Goal: Information Seeking & Learning: Learn about a topic

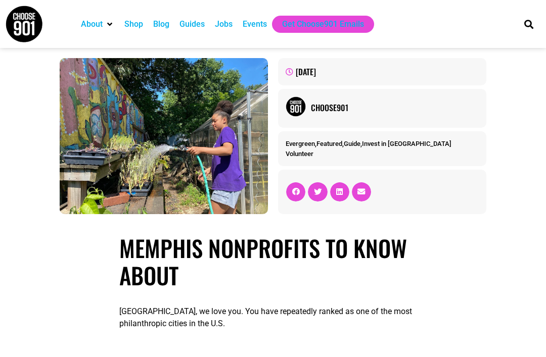
click at [227, 28] on div "Jobs" at bounding box center [224, 24] width 18 height 12
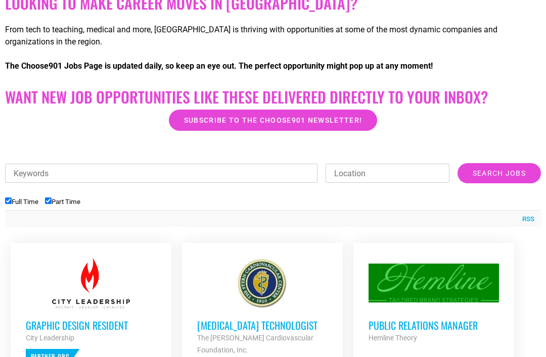
click at [12, 200] on input "Full Time" at bounding box center [8, 201] width 7 height 7
checkbox input "false"
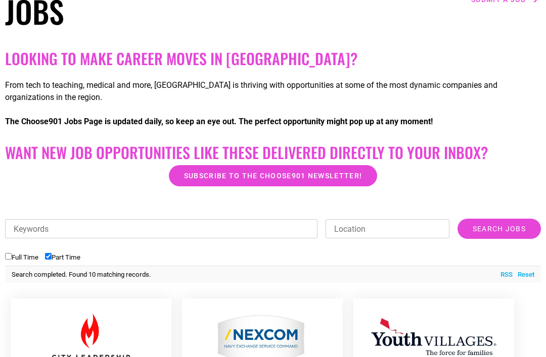
click at [52, 257] on input "Part Time" at bounding box center [48, 257] width 7 height 7
checkbox input "false"
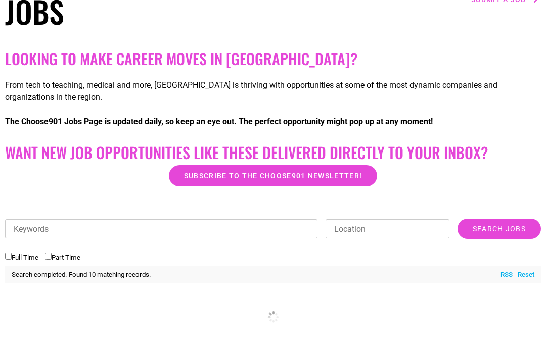
click at [10, 259] on input "Full Time" at bounding box center [8, 256] width 7 height 7
checkbox input "true"
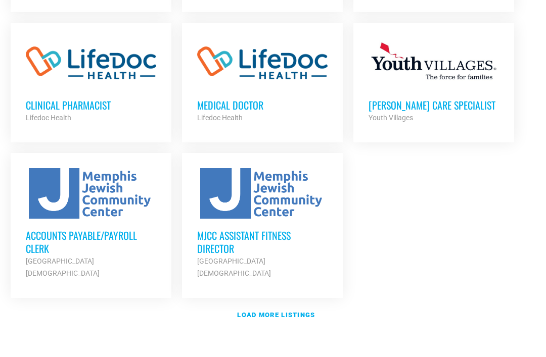
scroll to position [1163, 0]
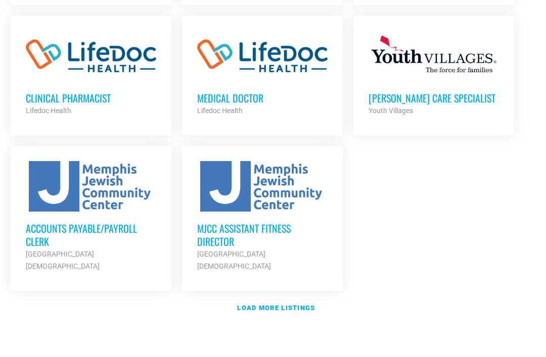
click at [297, 305] on strong "Load more listings" at bounding box center [276, 309] width 78 height 8
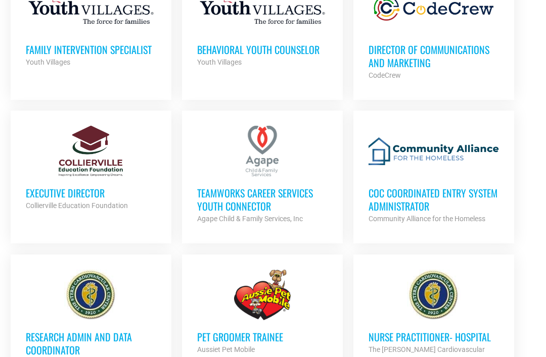
scroll to position [1499, 0]
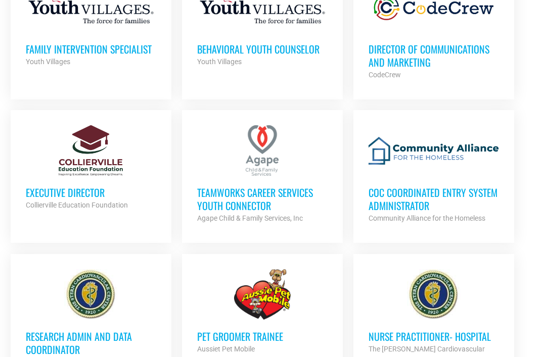
click at [291, 188] on h3 "TeamWorks Career Services Youth Connector" at bounding box center [262, 199] width 130 height 26
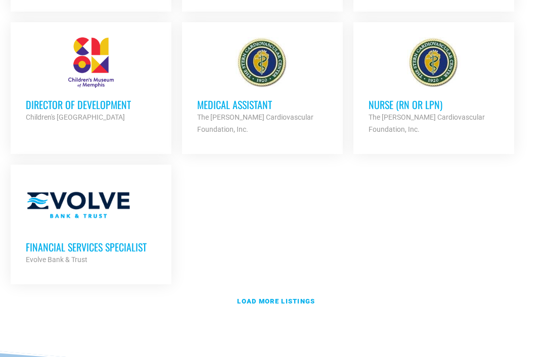
scroll to position [2173, 0]
click at [305, 298] on strong "Load more listings" at bounding box center [276, 302] width 78 height 8
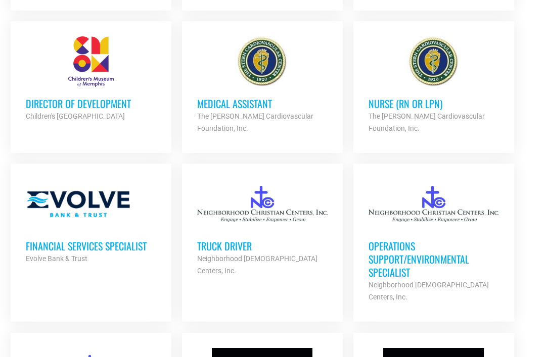
scroll to position [2174, 0]
click at [88, 240] on h3 "Financial Services Specialist" at bounding box center [91, 246] width 130 height 13
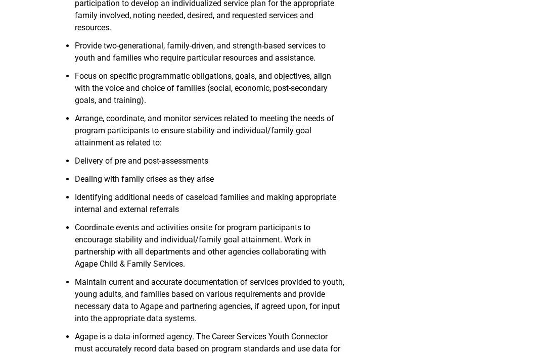
scroll to position [484, 0]
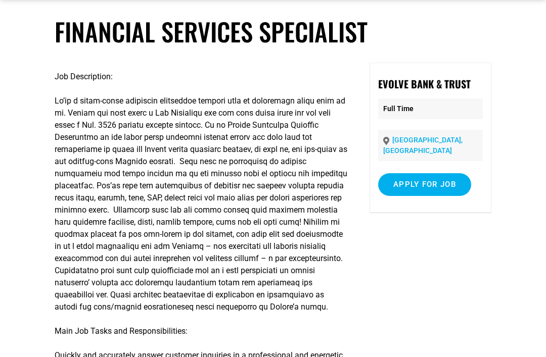
scroll to position [47, 0]
